Goal: Task Accomplishment & Management: Manage account settings

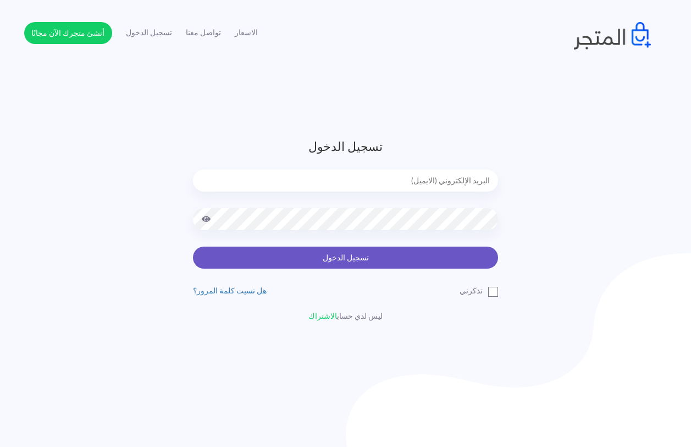
type input "[EMAIL_ADDRESS][DOMAIN_NAME]"
click at [332, 264] on button "تسجيل الدخول" at bounding box center [345, 257] width 305 height 22
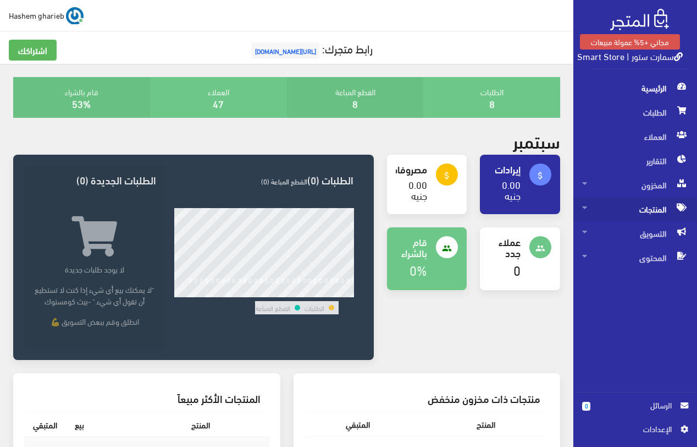
click at [647, 210] on span "المنتجات" at bounding box center [635, 209] width 106 height 24
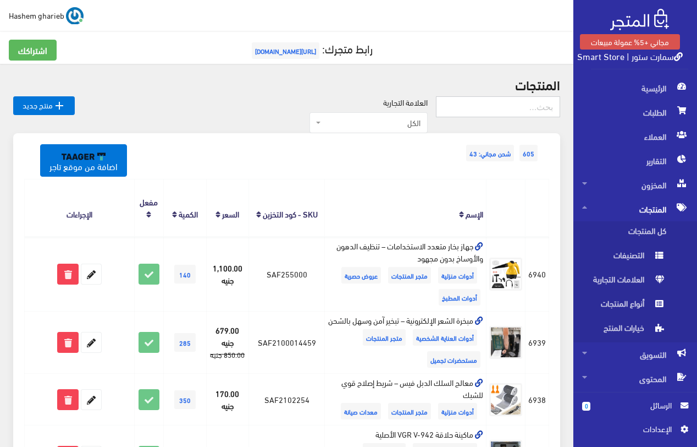
click at [524, 115] on input "text" at bounding box center [498, 106] width 124 height 21
type input "ستارة"
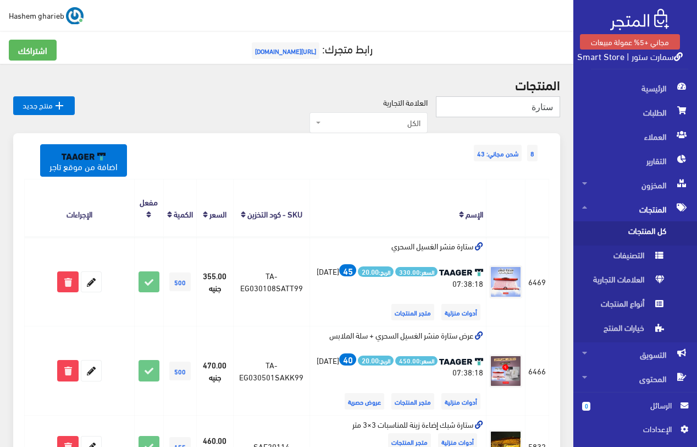
click at [501, 105] on input "ستارة" at bounding box center [498, 106] width 124 height 21
click at [86, 164] on link "اضافة من موقع تاجر" at bounding box center [83, 160] width 87 height 32
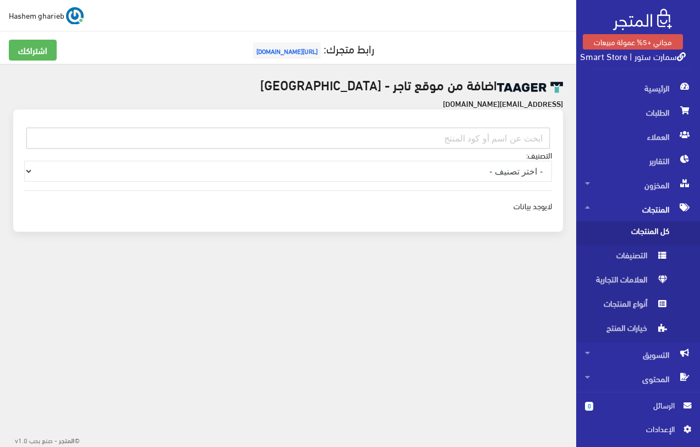
click at [498, 139] on input "text" at bounding box center [287, 138] width 523 height 21
paste input "EG030302MOKF99"
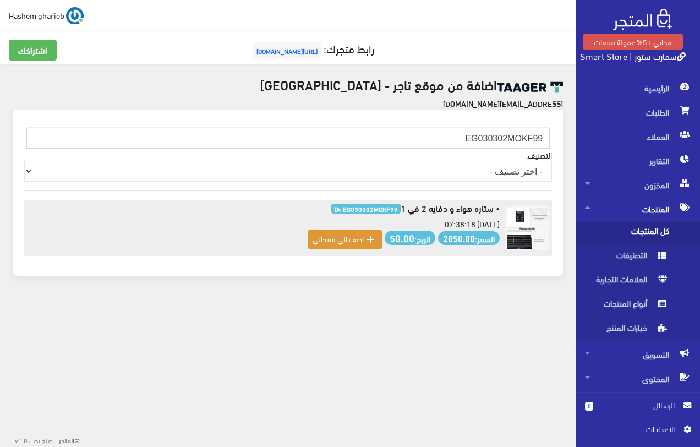
type input "EG030302MOKF99"
click at [341, 245] on div " اضف الي منتجاتي" at bounding box center [344, 239] width 64 height 13
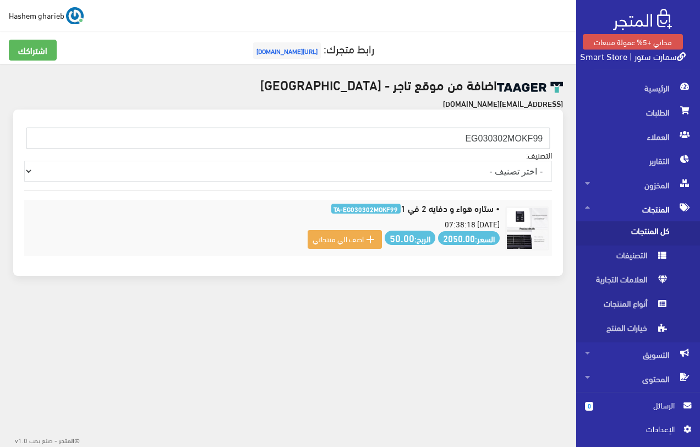
click at [616, 229] on span "كل المنتجات" at bounding box center [627, 233] width 84 height 24
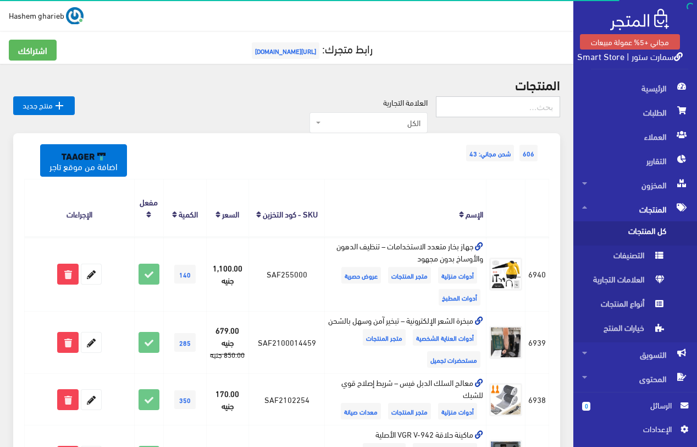
click at [513, 108] on input "text" at bounding box center [498, 106] width 124 height 21
paste input "ستاره هواء و دفايه 2 في 1"
type input "ستاره هواء و دفايه 2 في 1"
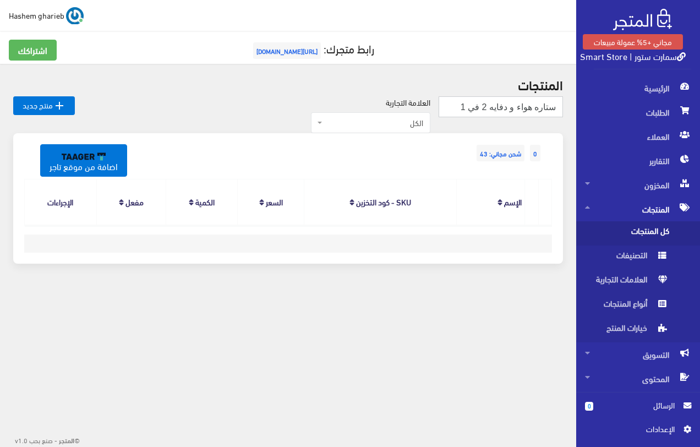
drag, startPoint x: 454, startPoint y: 103, endPoint x: 507, endPoint y: 117, distance: 55.2
click at [507, 117] on form "ستاره هواء و دفايه 2 في 1" at bounding box center [500, 111] width 124 height 30
type input "ستاره هواء"
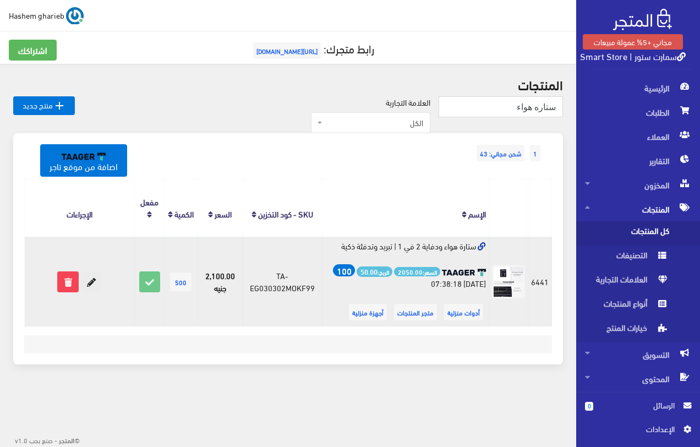
click at [90, 287] on icon at bounding box center [91, 282] width 20 height 20
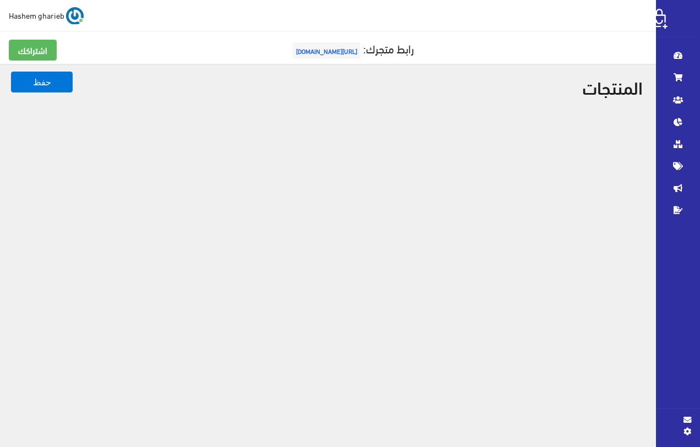
select select
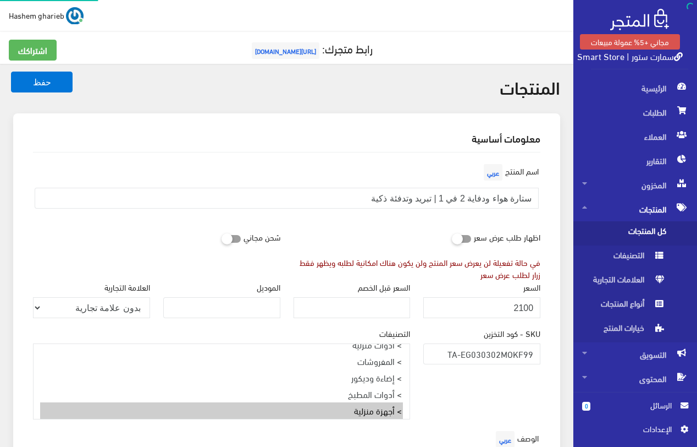
select select "33"
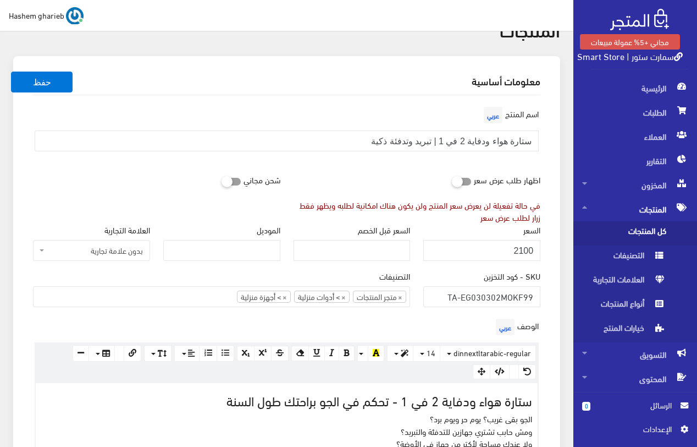
scroll to position [110, 0]
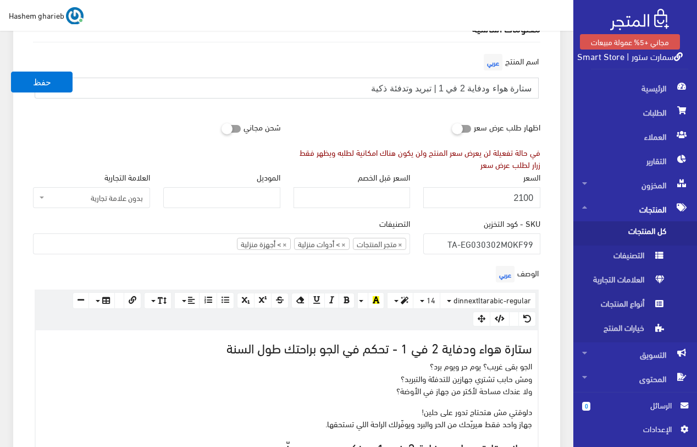
click at [531, 89] on input "ستارة هواء ودفاية 2 في 1 | تبريد وتدفئة ذكية" at bounding box center [287, 88] width 504 height 21
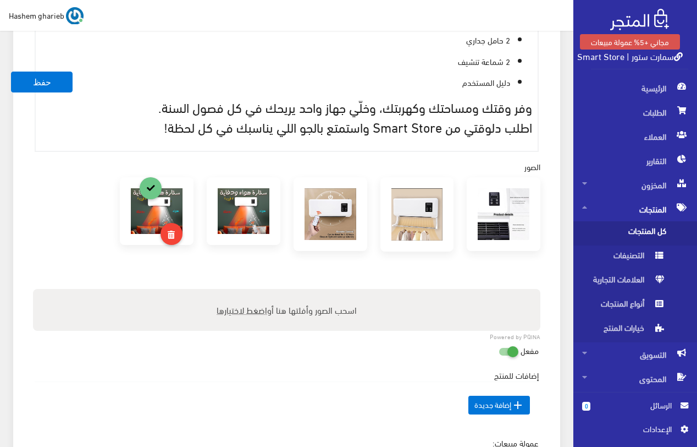
scroll to position [825, 0]
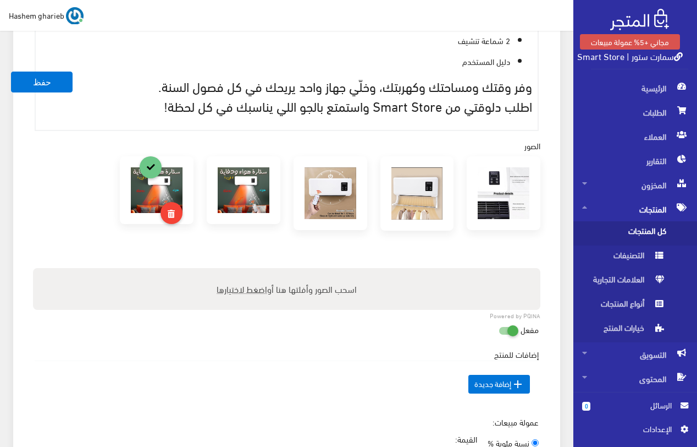
click at [320, 194] on img at bounding box center [331, 193] width 52 height 52
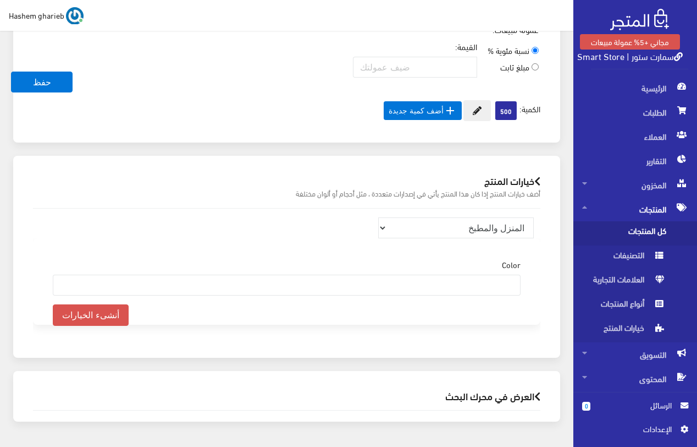
scroll to position [1253, 0]
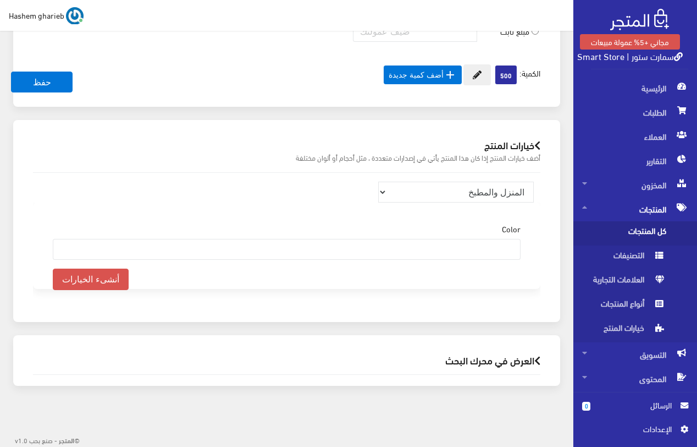
click at [482, 358] on h2 "العرض في محرك البحث" at bounding box center [287, 360] width 508 height 10
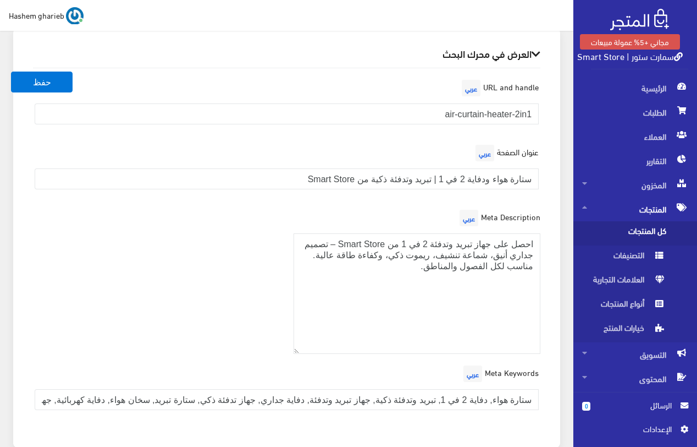
scroll to position [1583, 0]
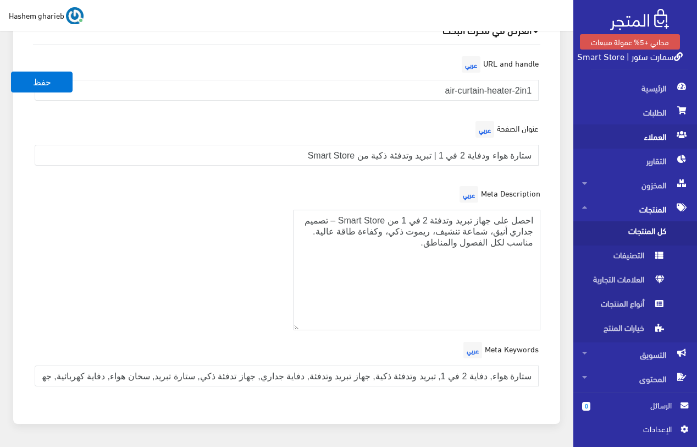
drag, startPoint x: 419, startPoint y: 255, endPoint x: 630, endPoint y: 143, distance: 239.2
paste textarea "تارة هواء ودفاية 2 في 1 بالريموت، تصميم جداري موفر للمساحة، مع تبريد وتدفئة سري…"
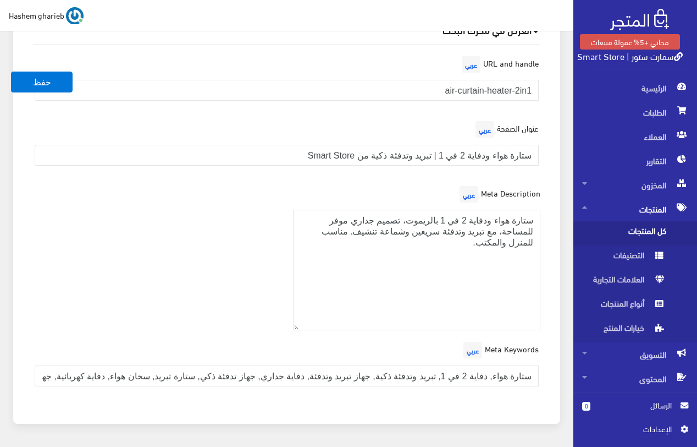
type textarea "ستارة هواء ودفاية 2 في 1 بالريموت، تصميم جداري موفر للمساحة، مع تبريد وتدفئة سر…"
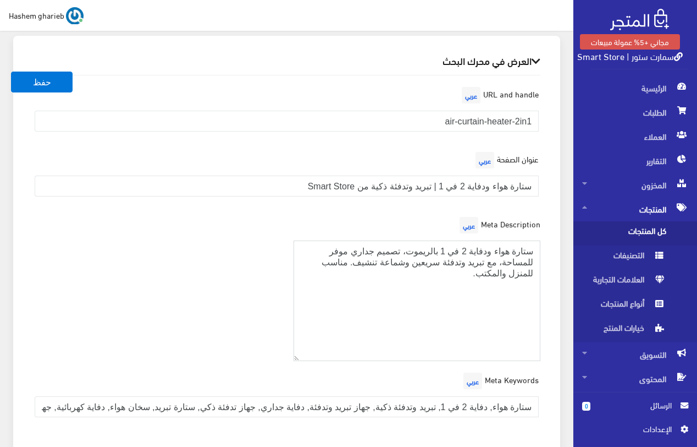
scroll to position [1621, 0]
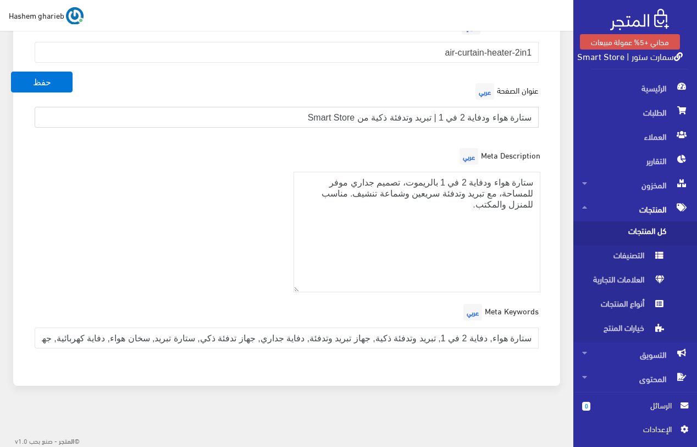
click at [277, 114] on input "ستارة هواء ودفاية 2 في 1 | تبريد وتدفئة ذكية من Smart Store" at bounding box center [287, 117] width 504 height 21
paste input "+ دفاية 2 في 1 – جهاز ذكي للتحكم في الجو"
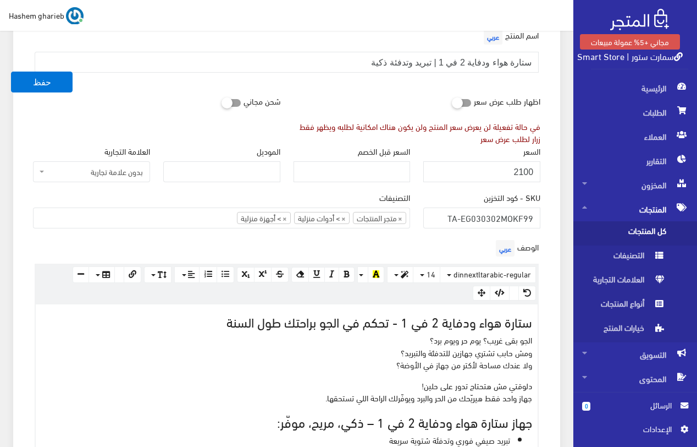
scroll to position [81, 0]
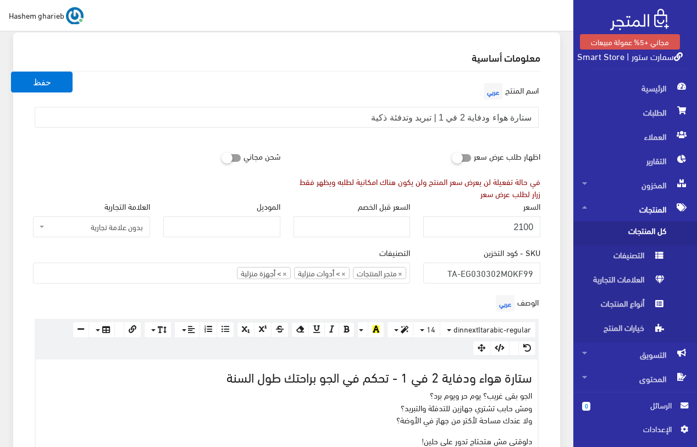
type input "ستارة هواء + دفاية 2 في 1 – جهاز ذكي للتحكم في الجو"
drag, startPoint x: 492, startPoint y: 227, endPoint x: 543, endPoint y: 226, distance: 51.2
click at [543, 226] on div "السعر 2100" at bounding box center [482, 223] width 130 height 46
type input "2149"
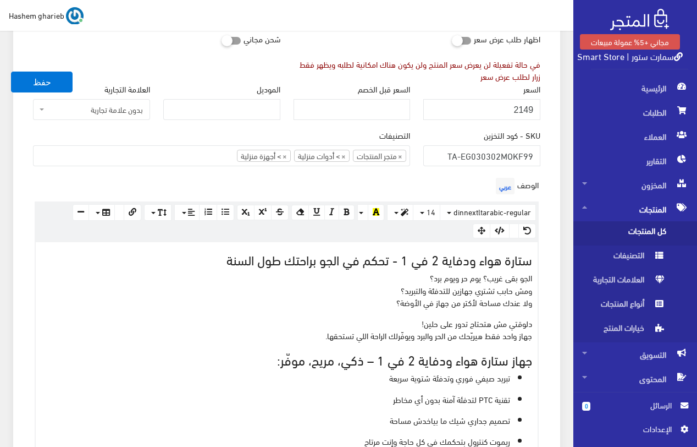
scroll to position [246, 0]
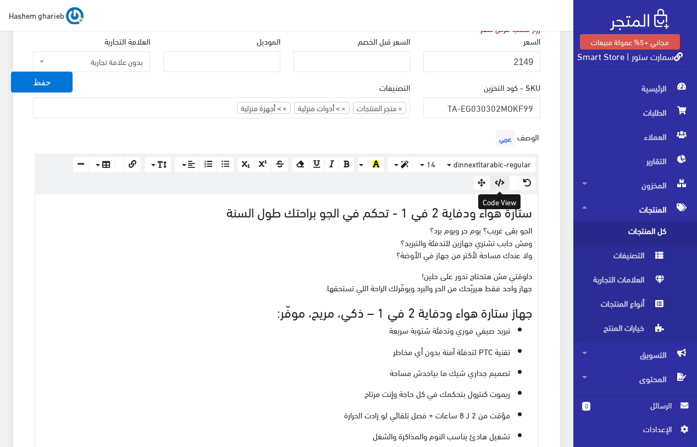
click at [502, 182] on icon "button" at bounding box center [500, 183] width 10 height 8
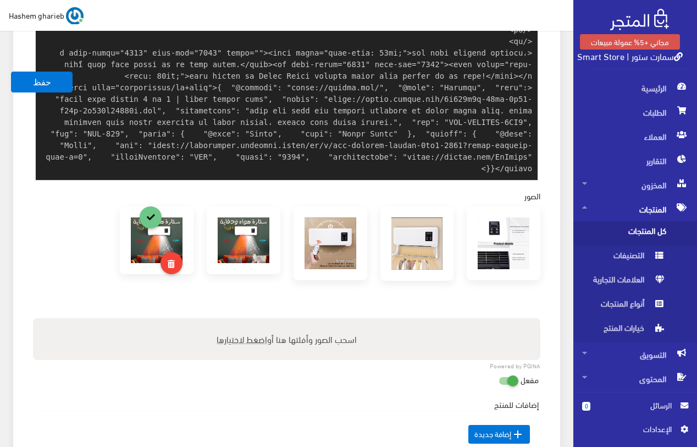
scroll to position [720, 0]
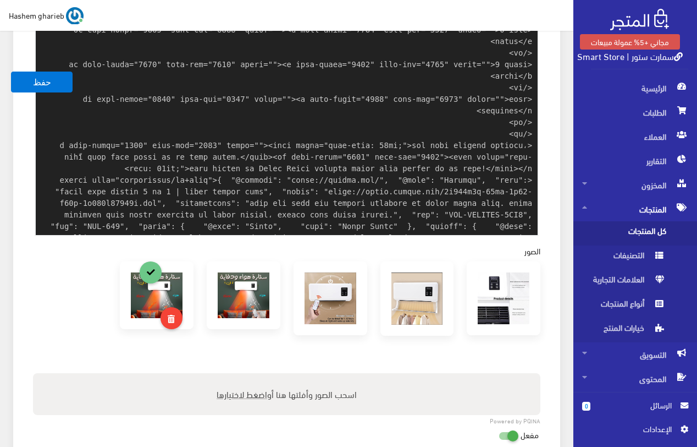
scroll to position [204, 0]
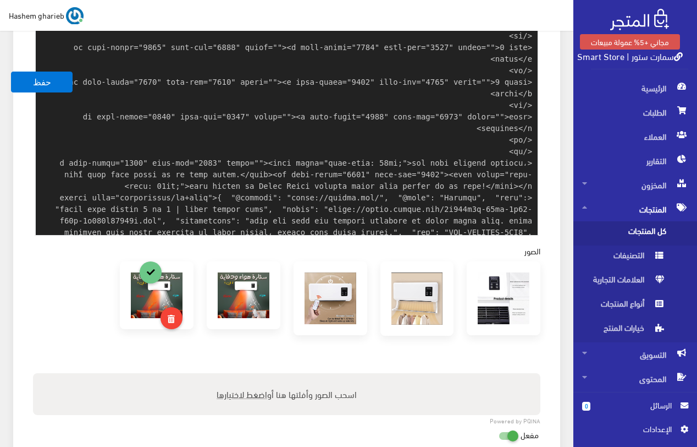
type textarea "<h2 data-start="248" data-end="307" class=""><span style="font-size: 24px;">ستا…"
click at [558, 112] on div "معلومات أساسية اسم المنتج عربي ستارة هواء ودفاية 2 في 1 | تبريد وتدفئة ذكية اظه…" at bounding box center [286, 16] width 547 height 1246
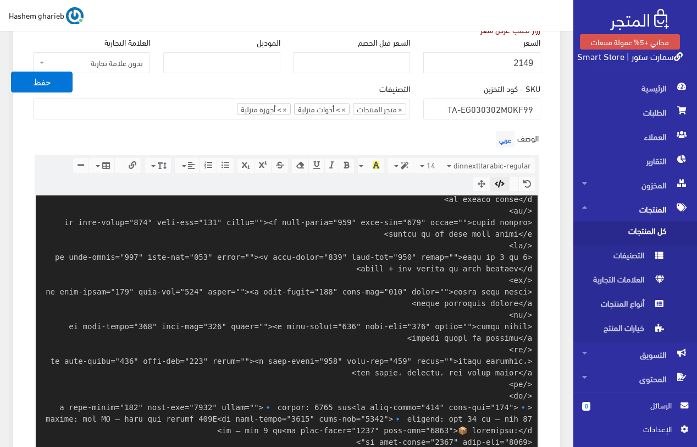
scroll to position [225, 0]
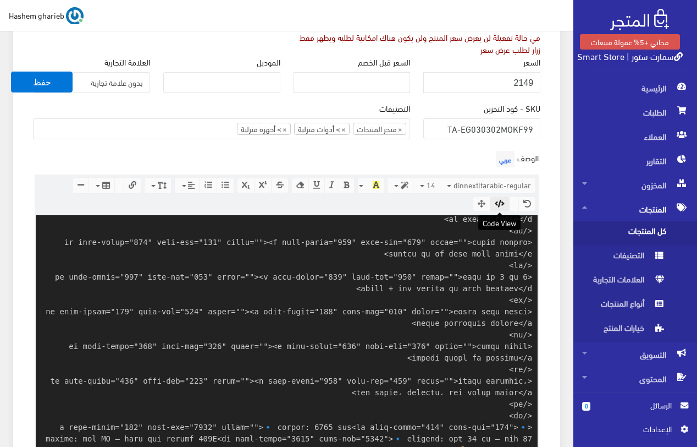
click at [504, 202] on icon "button" at bounding box center [500, 204] width 10 height 8
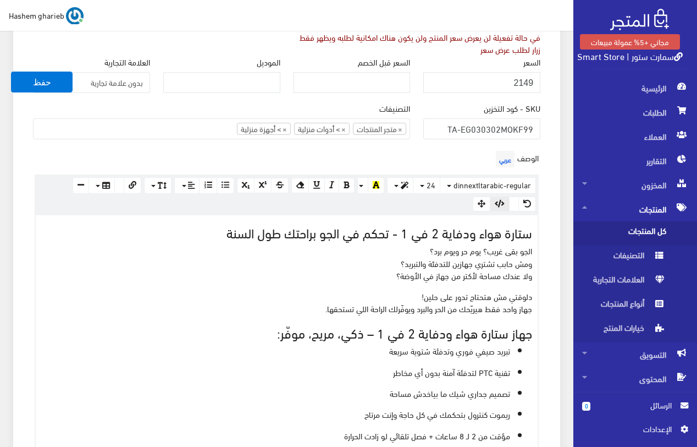
click at [504, 201] on icon "button" at bounding box center [500, 204] width 10 height 8
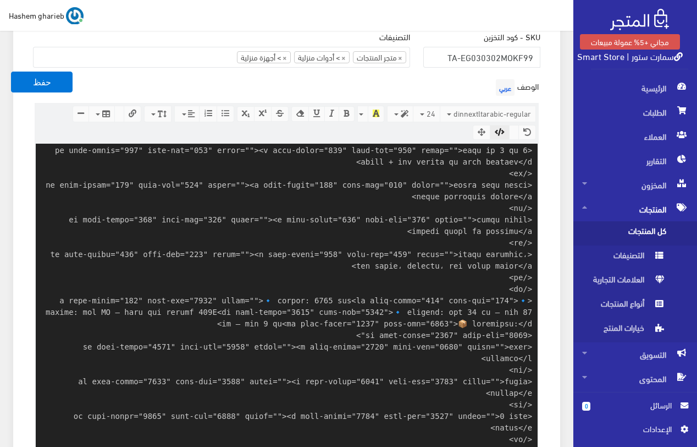
scroll to position [268, 0]
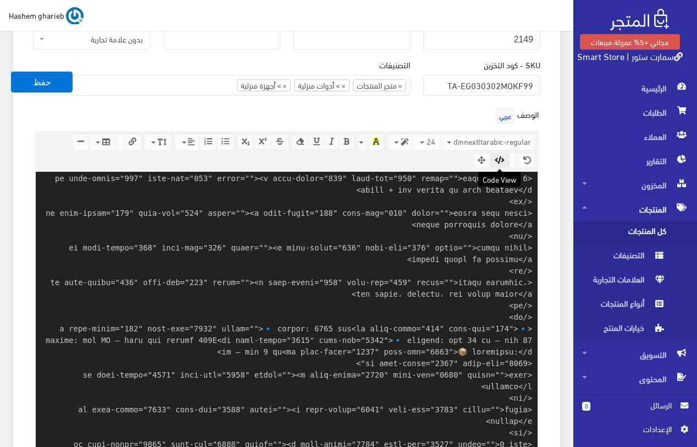
click at [501, 161] on icon "button" at bounding box center [500, 160] width 10 height 8
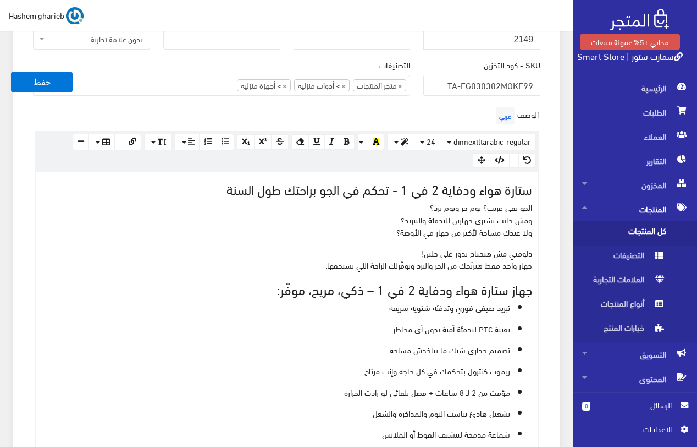
click at [545, 185] on div "الوصف عربي × Insert Image Select from files Image URL Insert Image × Insert Lin…" at bounding box center [286, 396] width 521 height 583
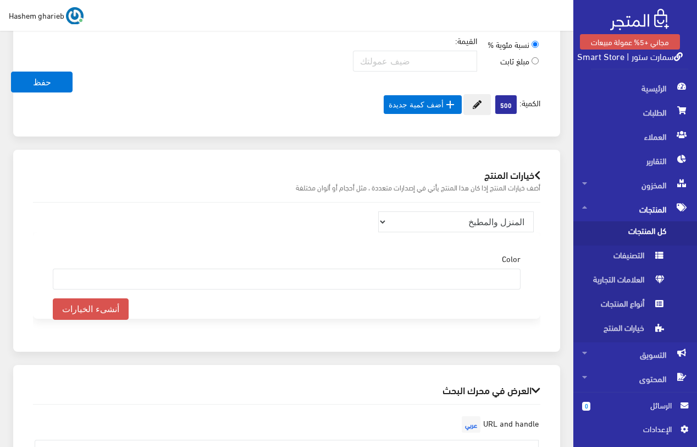
scroll to position [1265, 0]
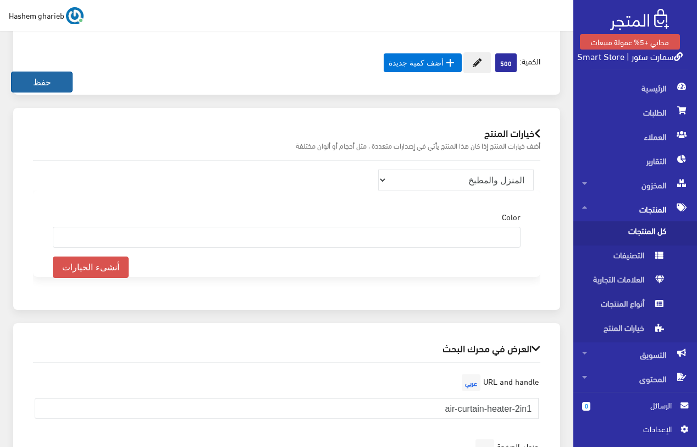
click at [54, 78] on button "حفظ" at bounding box center [42, 82] width 62 height 21
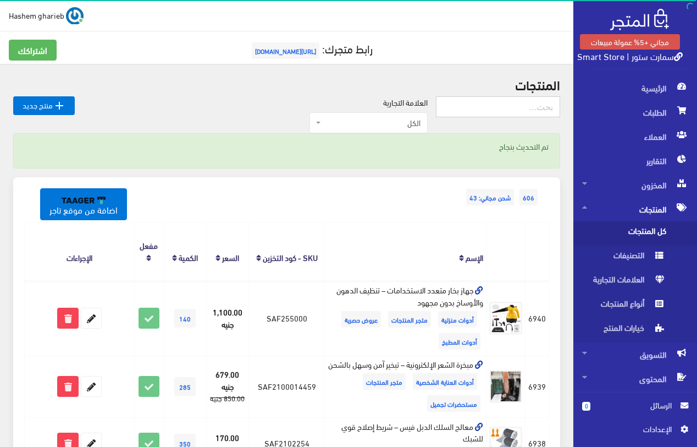
click at [494, 114] on input "text" at bounding box center [498, 106] width 124 height 21
type input "ستارة هواء"
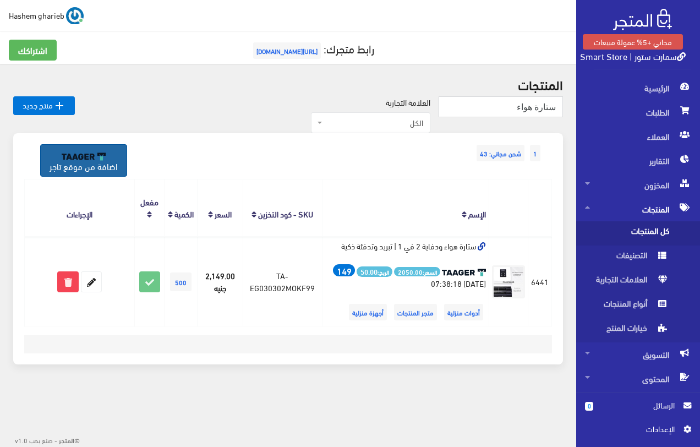
click at [107, 162] on link "اضافة من موقع تاجر" at bounding box center [83, 160] width 87 height 32
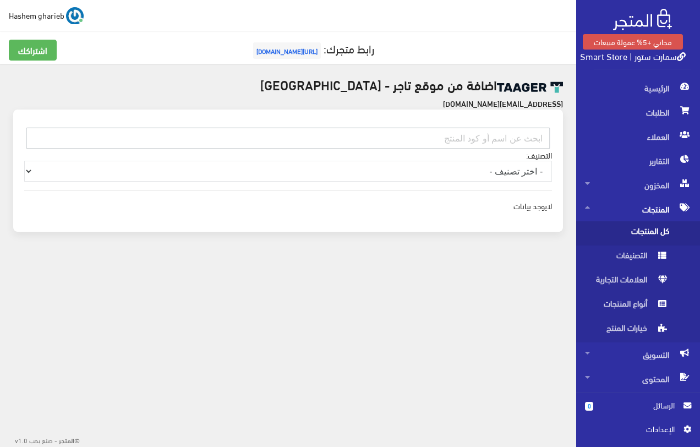
click at [465, 136] on input "text" at bounding box center [287, 138] width 523 height 21
paste input "EG010503MJ10"
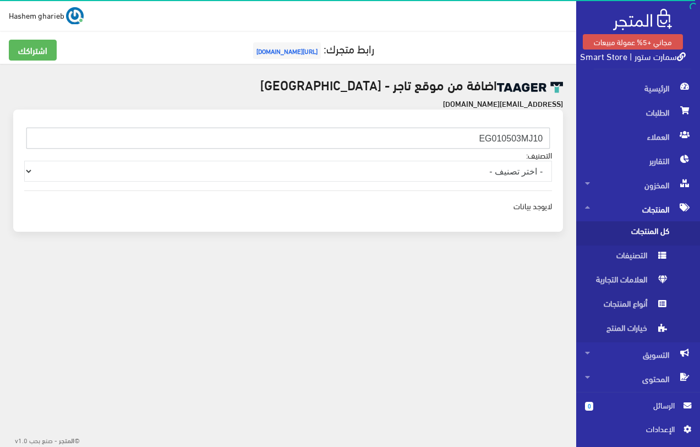
click at [403, 134] on input "EG010503MJ10" at bounding box center [287, 138] width 523 height 21
paste input "401SA000"
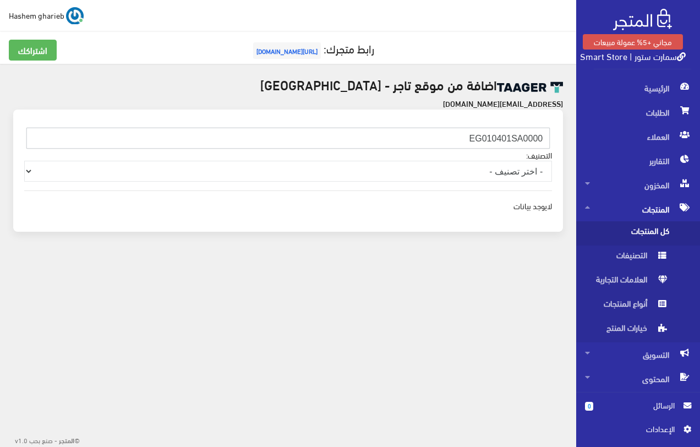
click at [420, 138] on input "EG010401SA0000" at bounding box center [287, 138] width 523 height 21
paste input "2VN"
type input "EG010402VN0000"
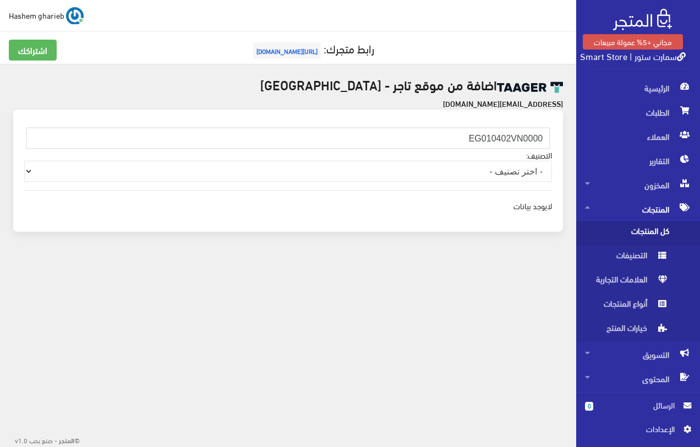
click at [634, 226] on span "كل المنتجات" at bounding box center [627, 233] width 84 height 24
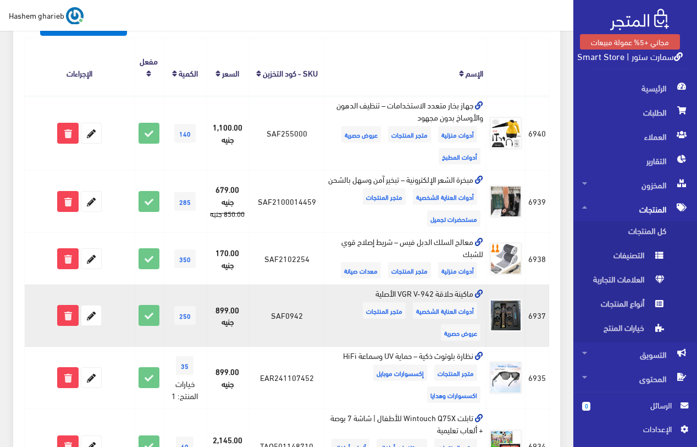
scroll to position [55, 0]
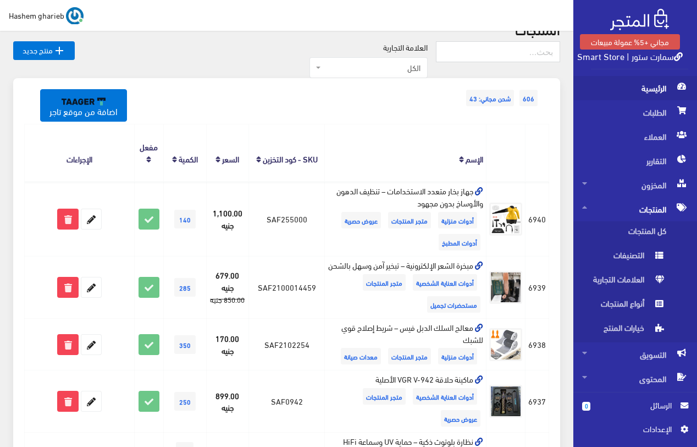
click at [655, 92] on span "الرئيسية" at bounding box center [635, 88] width 106 height 24
